Goal: Task Accomplishment & Management: Manage account settings

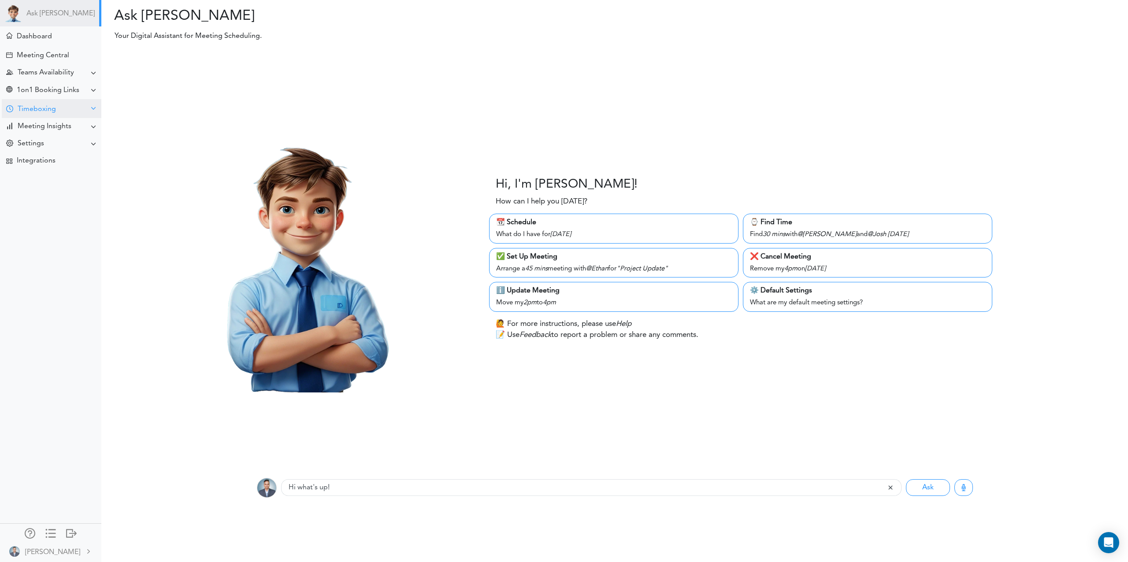
click at [13, 111] on div at bounding box center [9, 109] width 7 height 8
click at [39, 129] on div "Goals for [DATE]" at bounding box center [50, 126] width 101 height 16
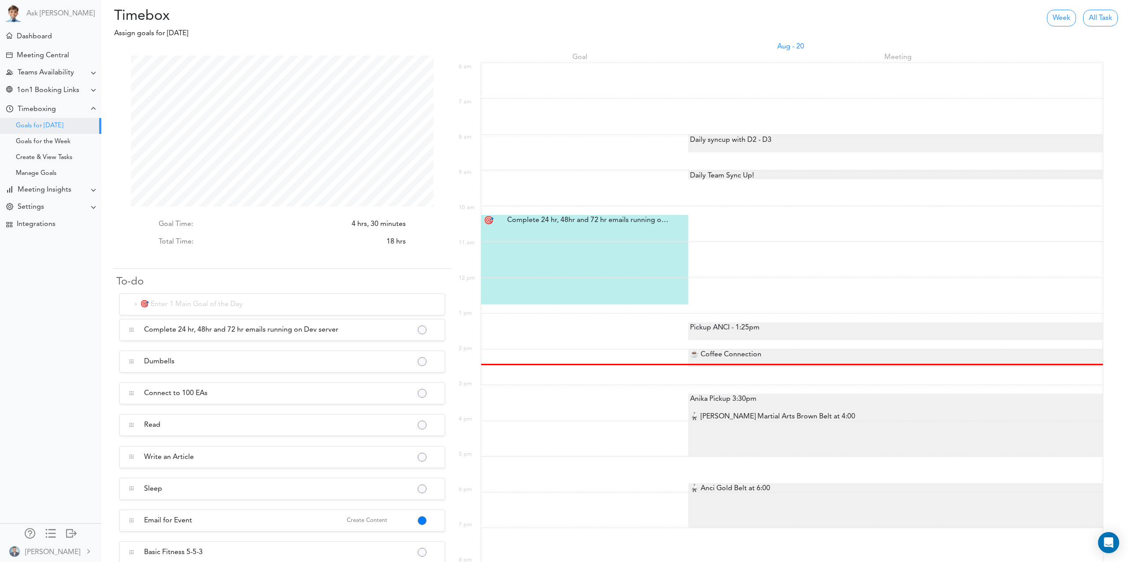
scroll to position [151, 303]
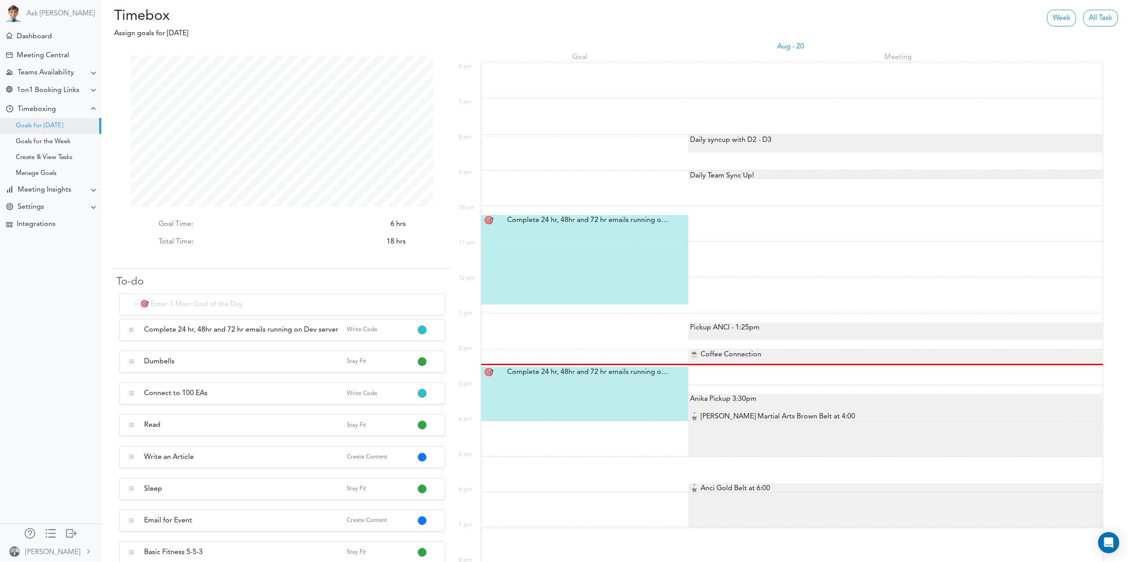
scroll to position [161, 0]
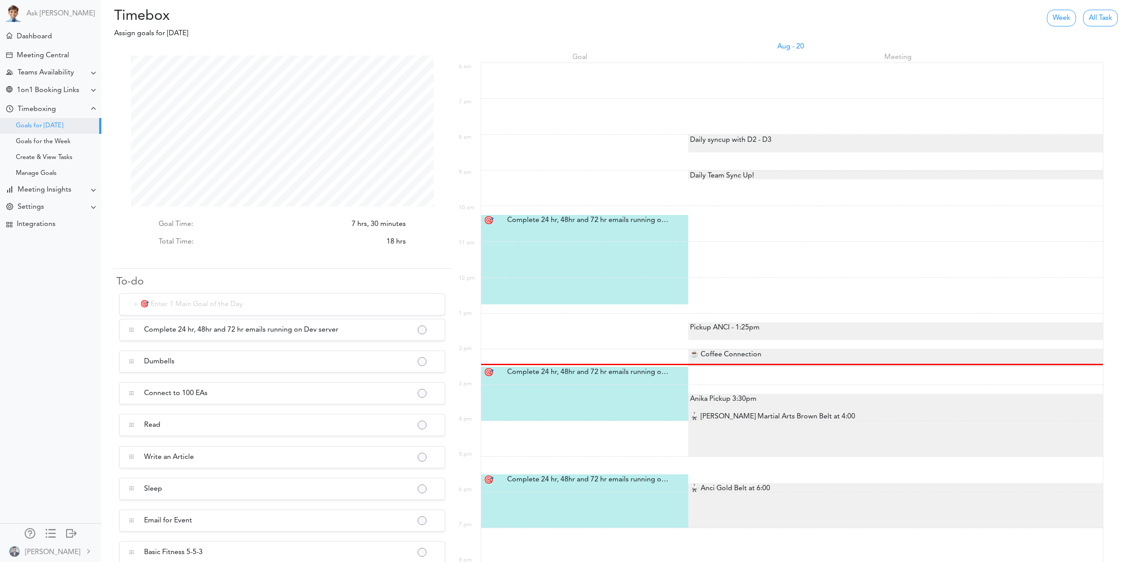
scroll to position [151, 303]
click at [553, 374] on div "Complete 24 hr, 48hr and 72 hr emails running on Dev server Complete 24 hr, 48h…" at bounding box center [585, 372] width 170 height 11
type input "Complete 24 hr, 48hr and 72 hr emails running on Dev server"
select select "2:30 pm"
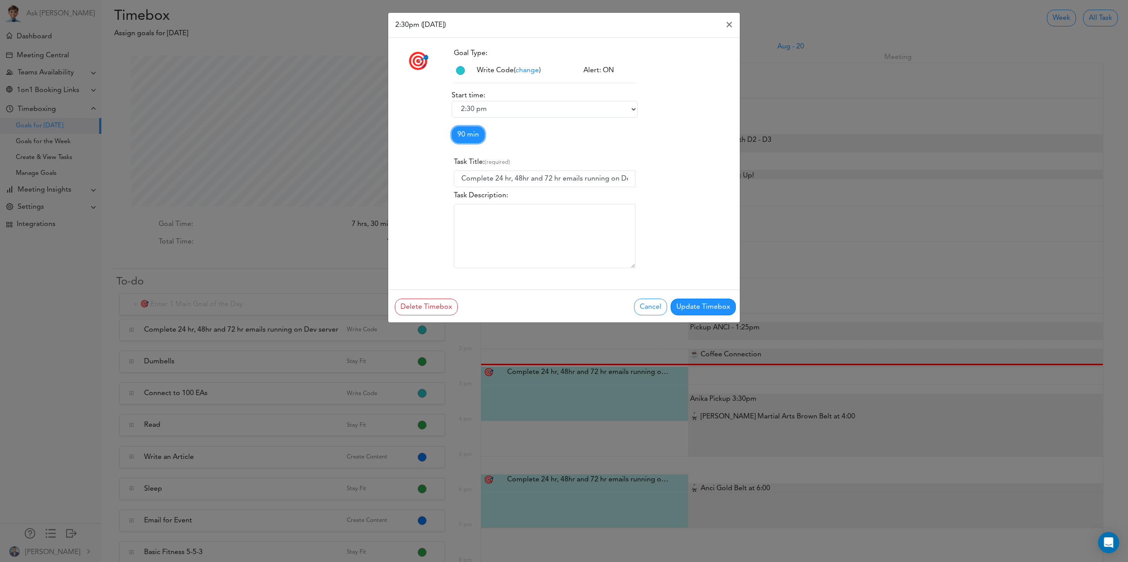
click at [472, 130] on link "90 min" at bounding box center [468, 134] width 33 height 17
click at [482, 171] on link "60 min" at bounding box center [487, 169] width 70 height 14
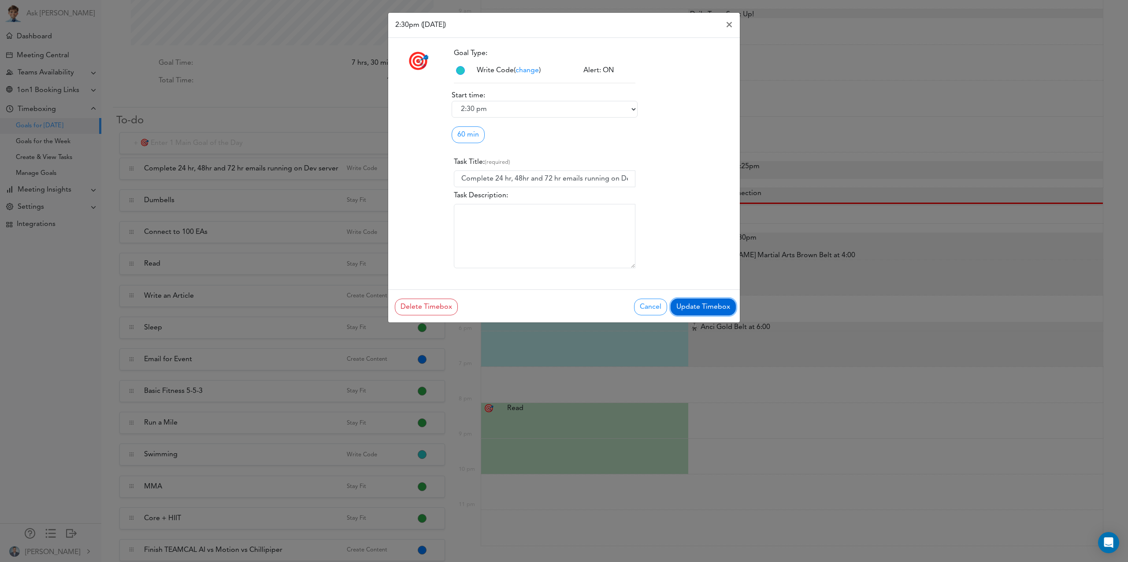
click at [708, 307] on button "Update Timebox" at bounding box center [703, 307] width 65 height 17
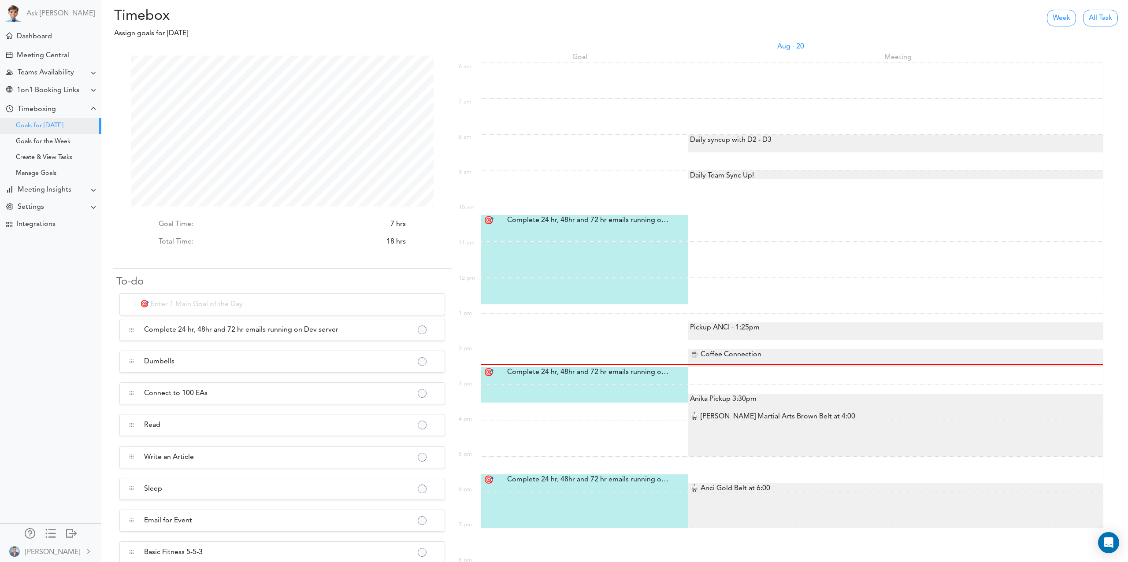
scroll to position [151, 303]
